Goal: Find specific page/section: Find specific page/section

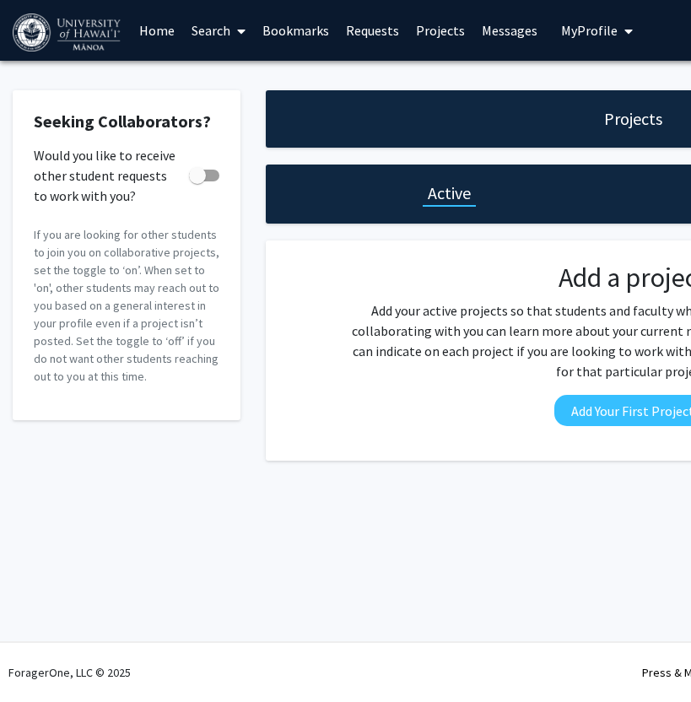
click at [221, 37] on link "Search" at bounding box center [218, 30] width 71 height 59
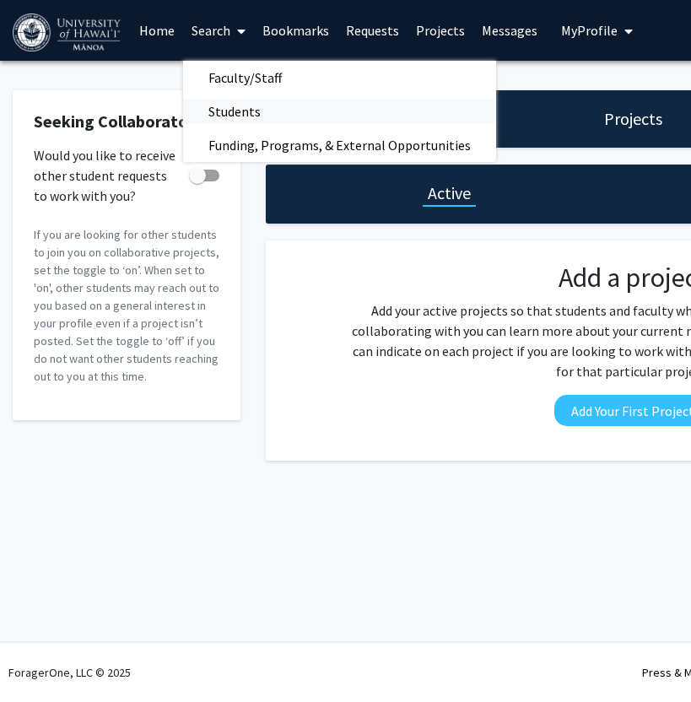
click at [240, 119] on span "Students" at bounding box center [234, 112] width 103 height 34
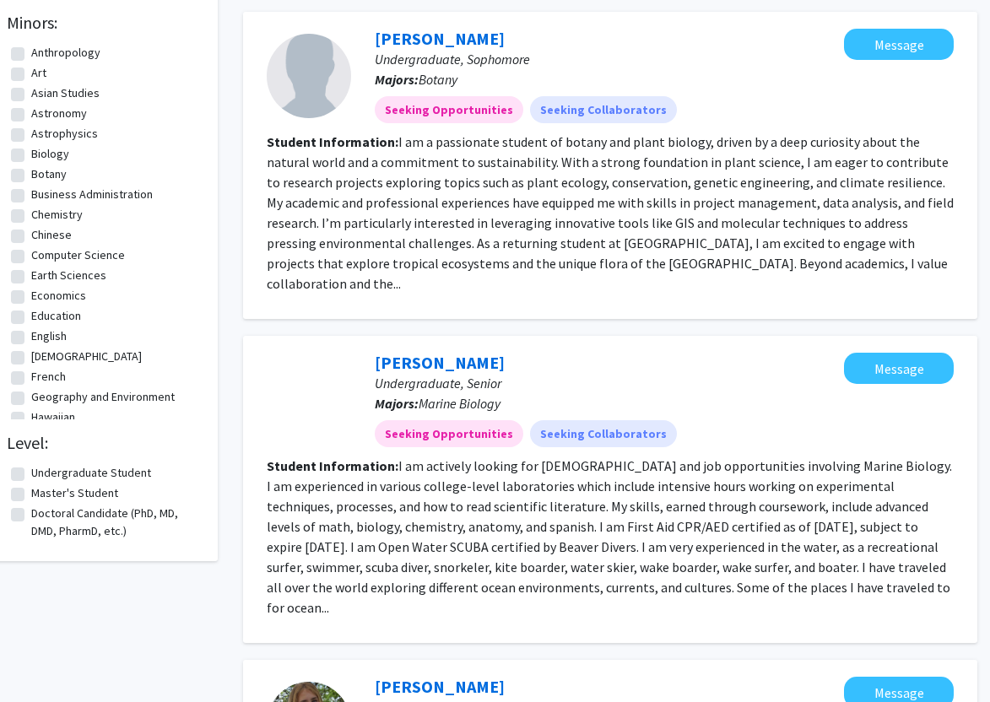
scroll to position [0, 23]
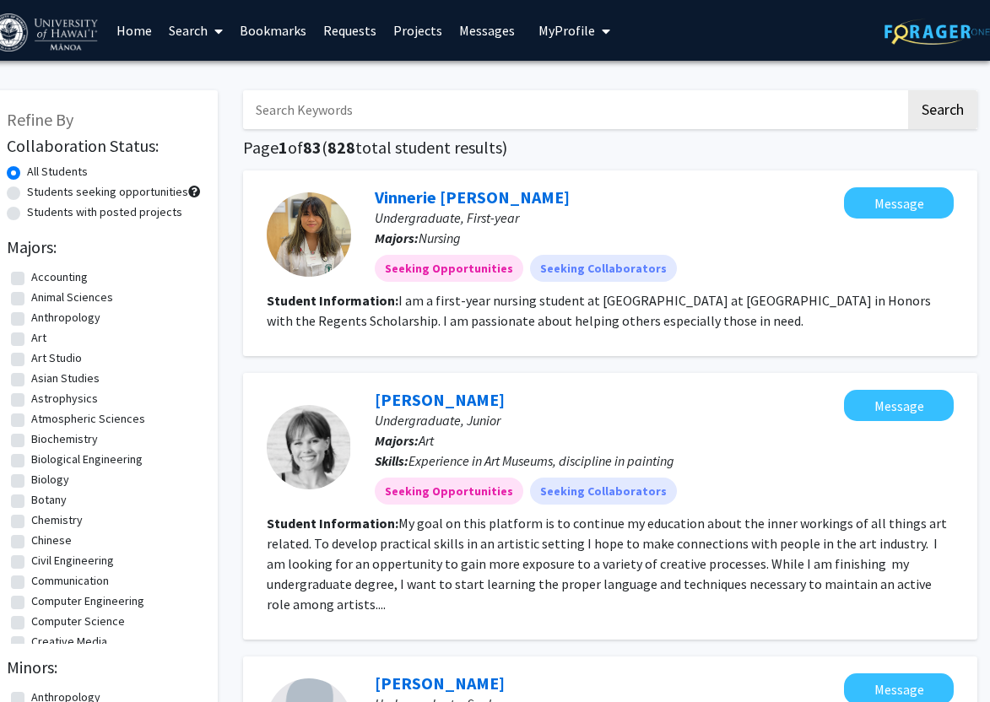
click at [417, 28] on link "Projects" at bounding box center [418, 30] width 66 height 59
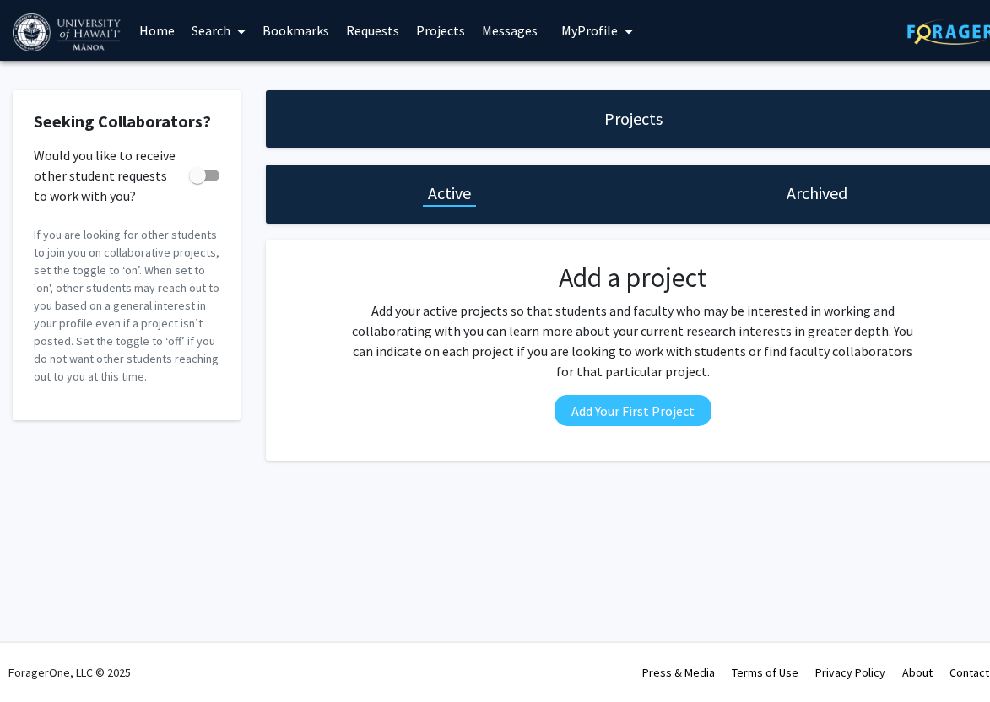
scroll to position [0, 23]
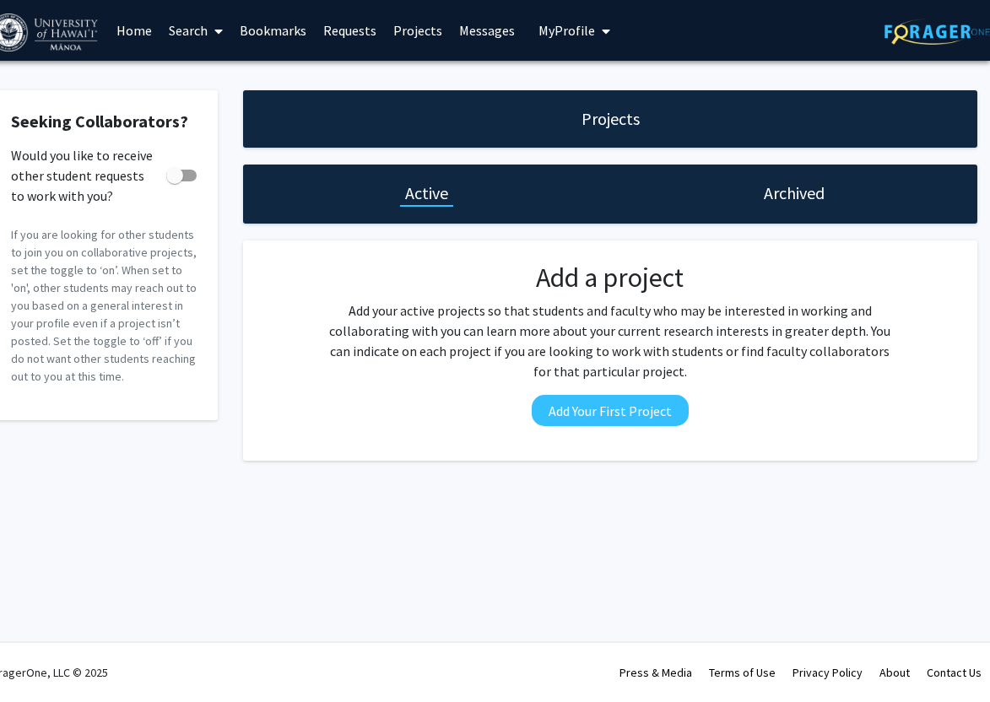
click at [185, 33] on link "Search" at bounding box center [195, 30] width 71 height 59
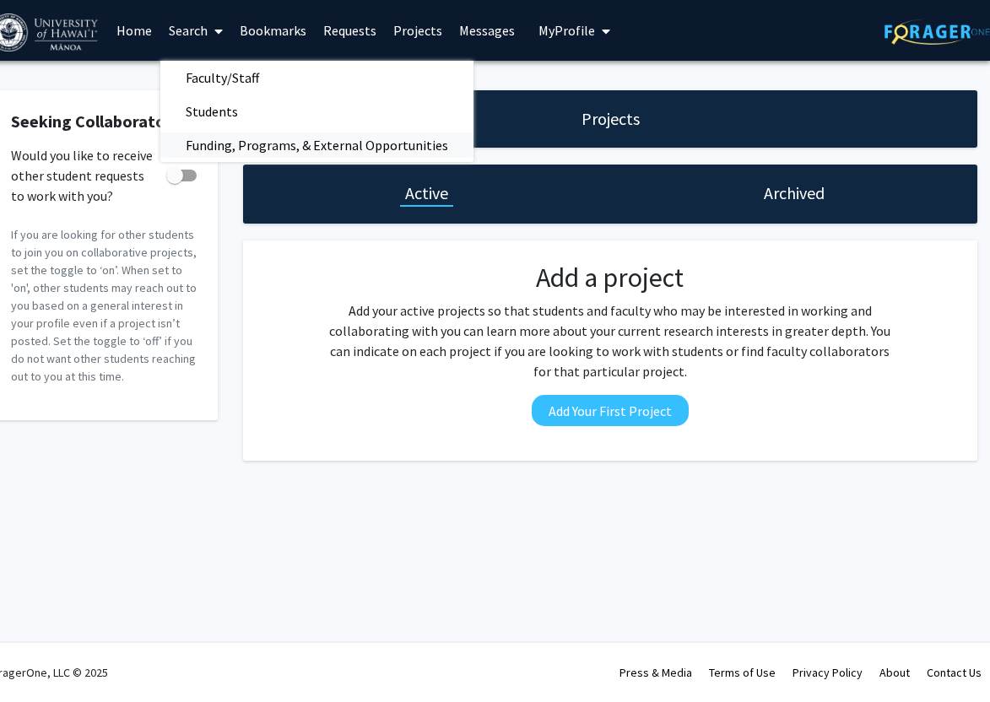
click at [236, 135] on span "Funding, Programs, & External Opportunities" at bounding box center [316, 145] width 313 height 34
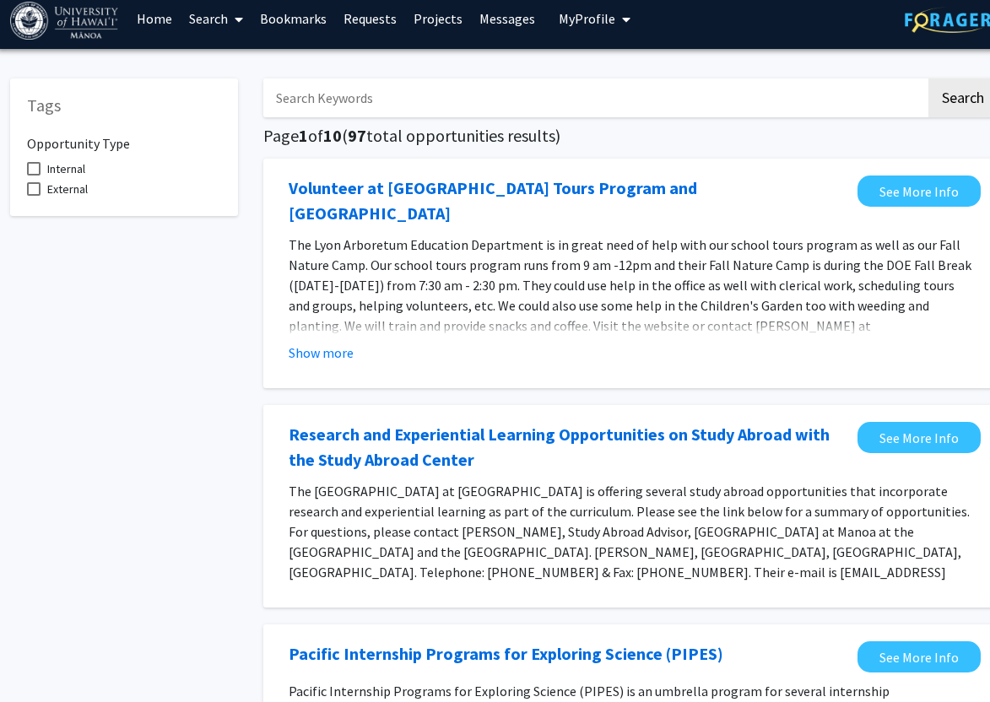
scroll to position [11, 3]
